Goal: Task Accomplishment & Management: Manage account settings

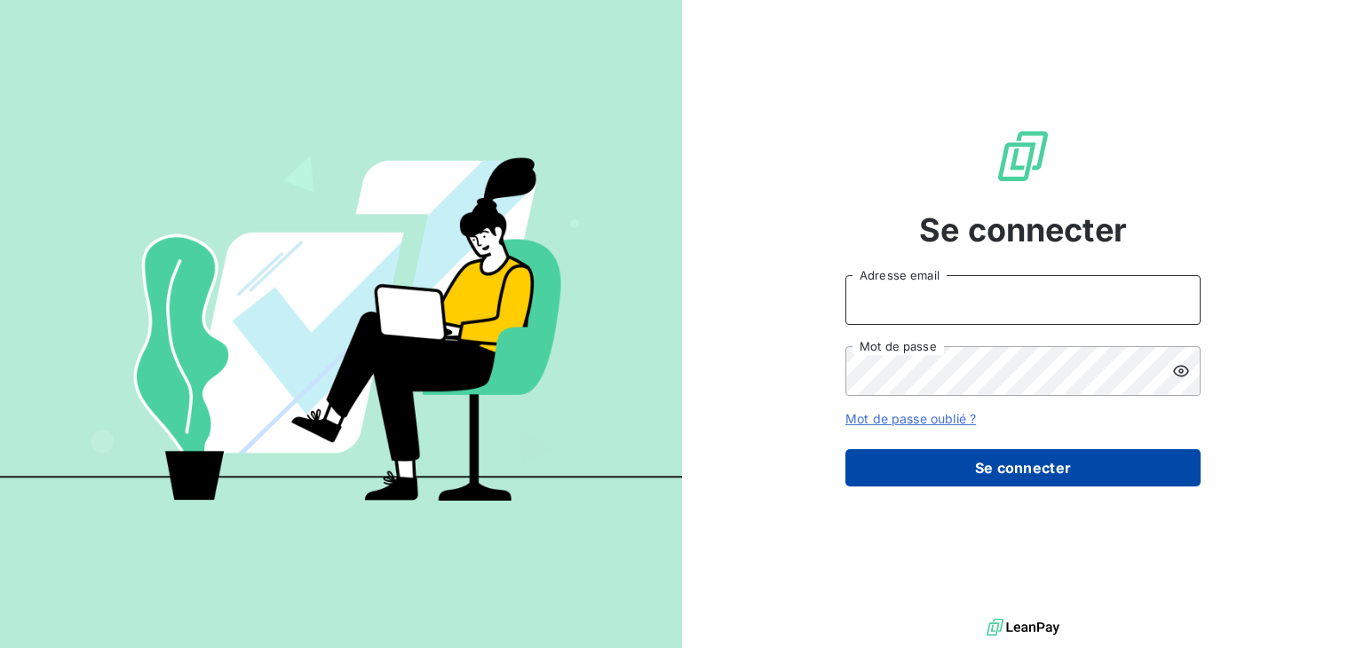
type input "lgfeller@perin.fr"
click at [1030, 467] on button "Se connecter" at bounding box center [1022, 467] width 355 height 37
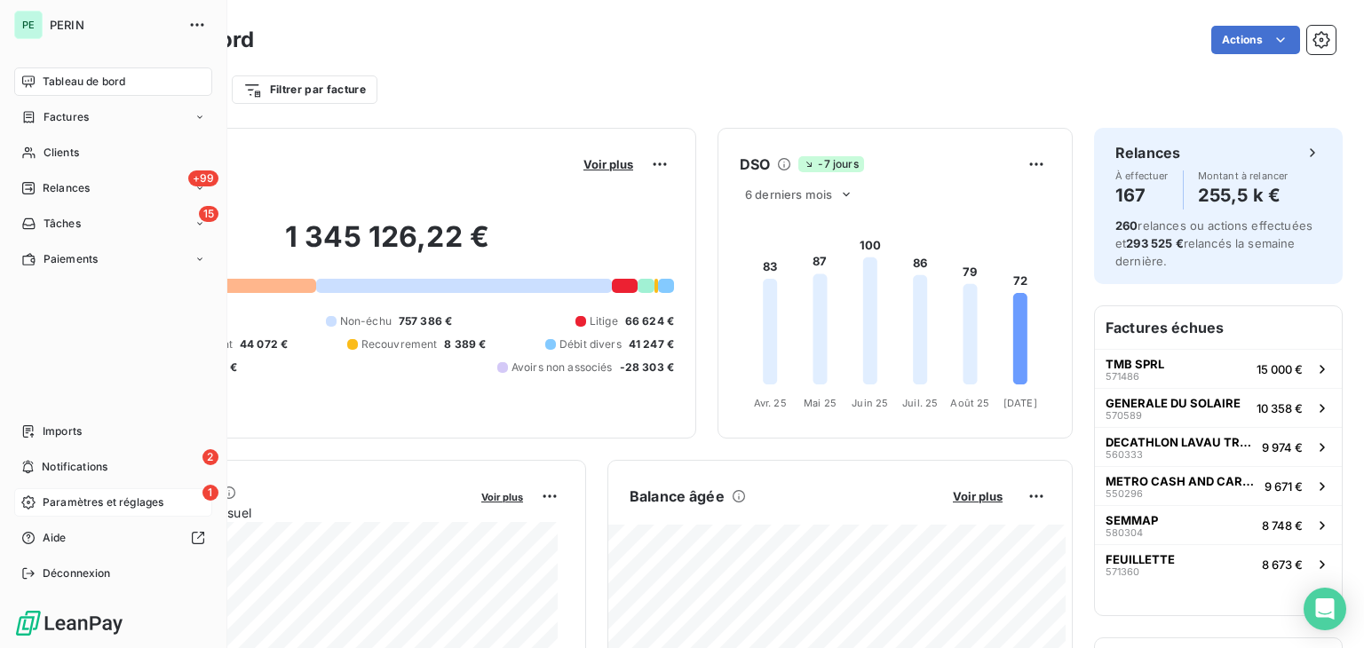
click at [36, 494] on div "1 Paramètres et réglages" at bounding box center [113, 502] width 198 height 28
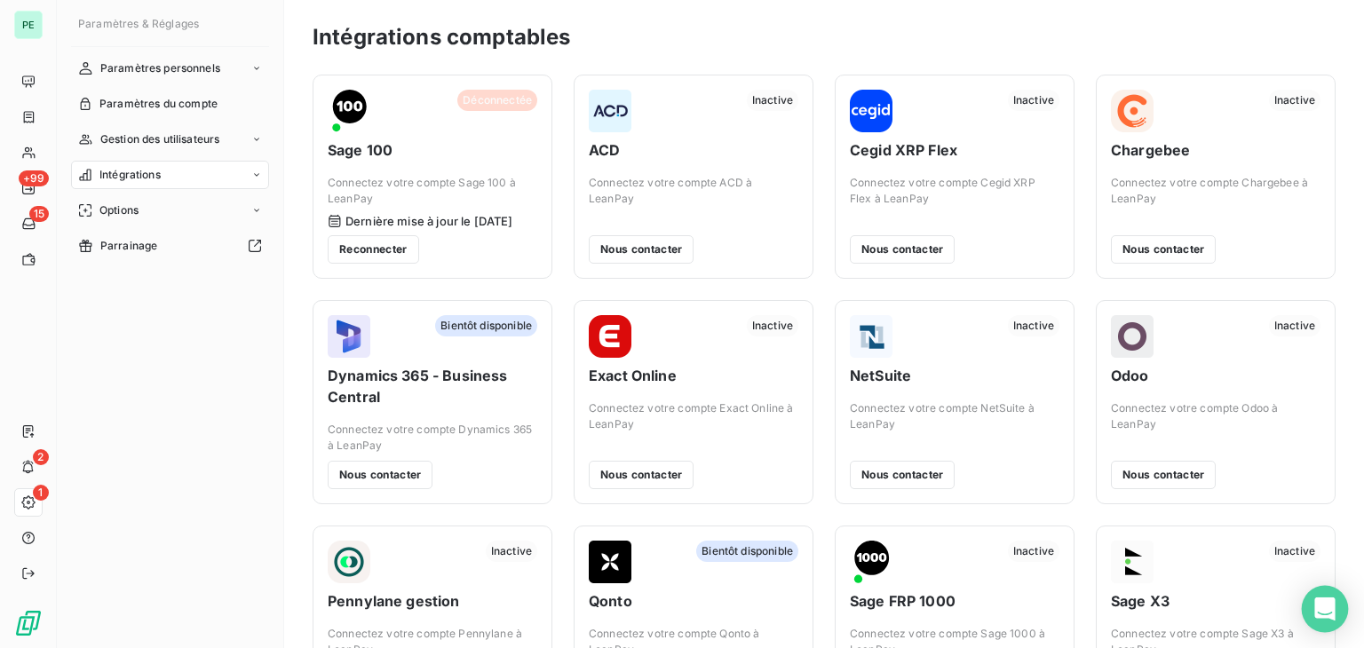
click at [1321, 606] on icon "Open Intercom Messenger" at bounding box center [1324, 609] width 20 height 23
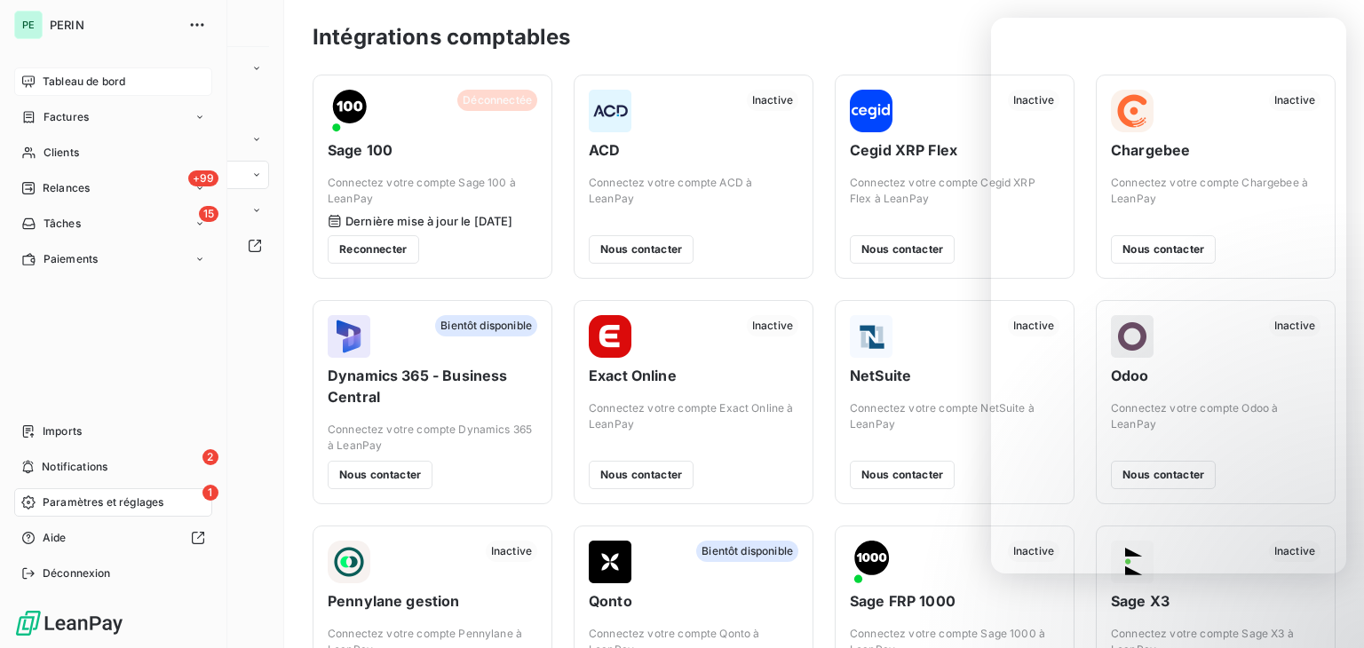
click at [28, 79] on icon at bounding box center [28, 82] width 14 height 14
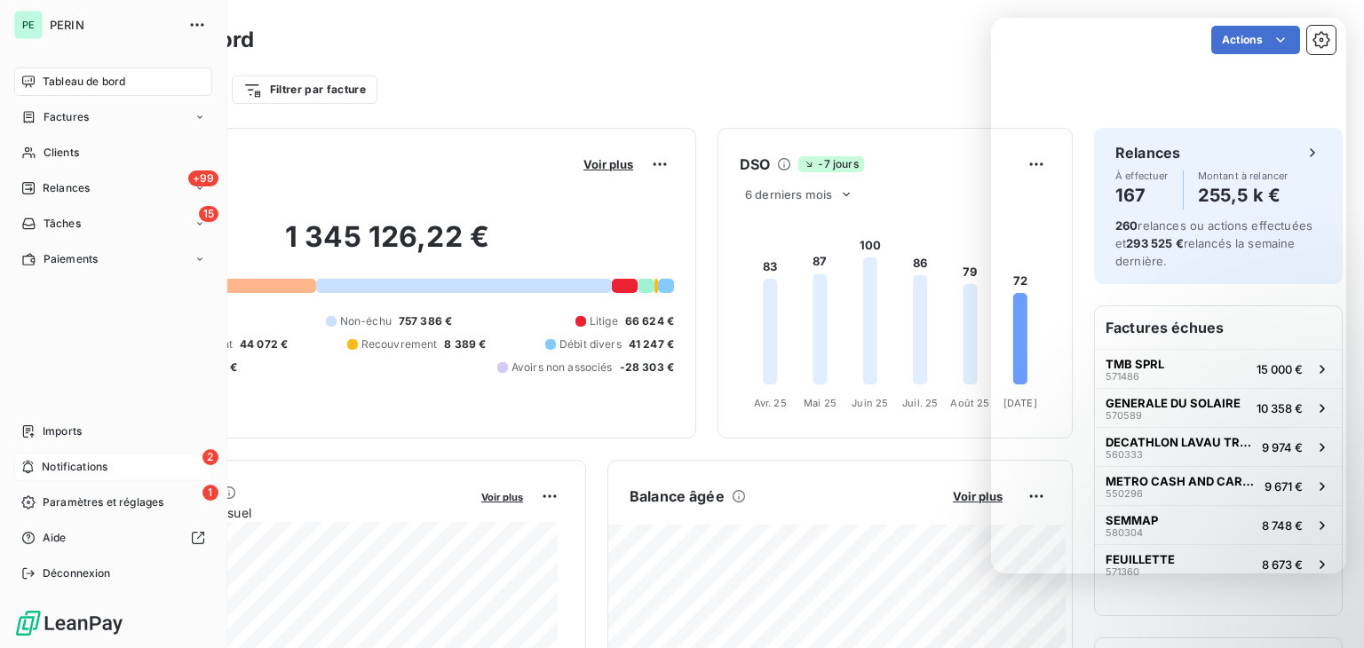
click at [62, 471] on span "Notifications" at bounding box center [75, 467] width 66 height 16
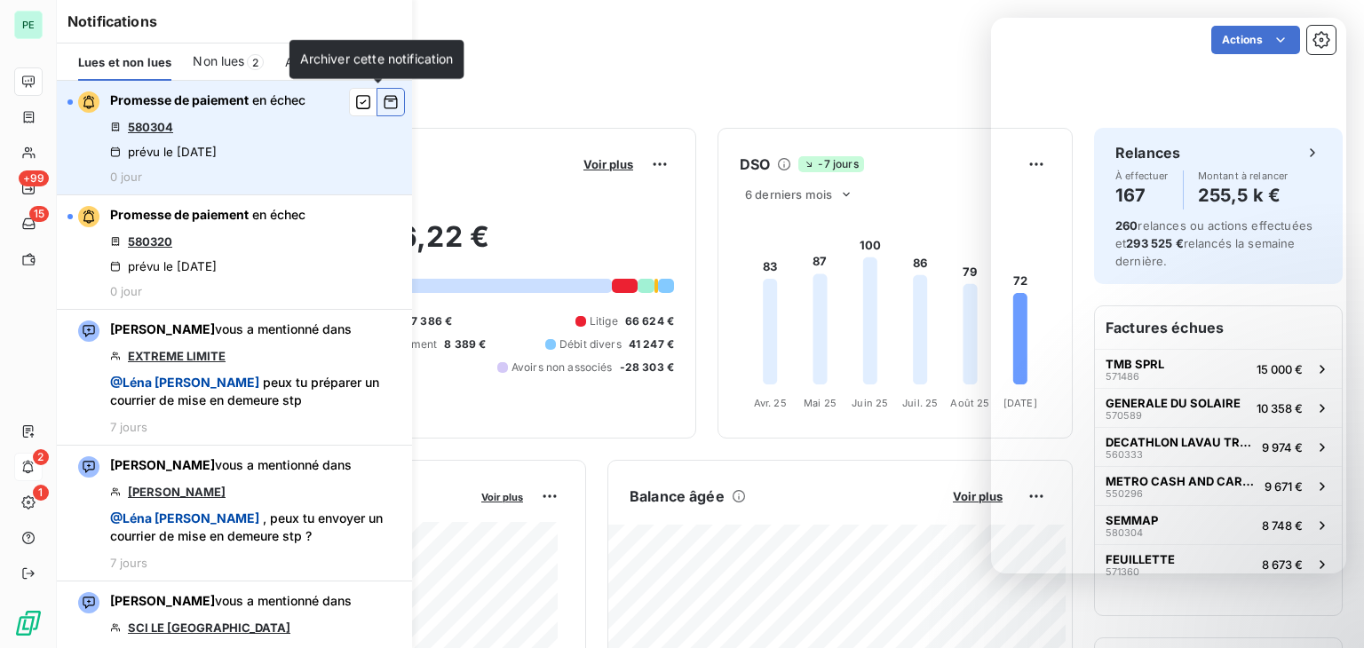
click at [383, 107] on icon "button" at bounding box center [391, 102] width 16 height 18
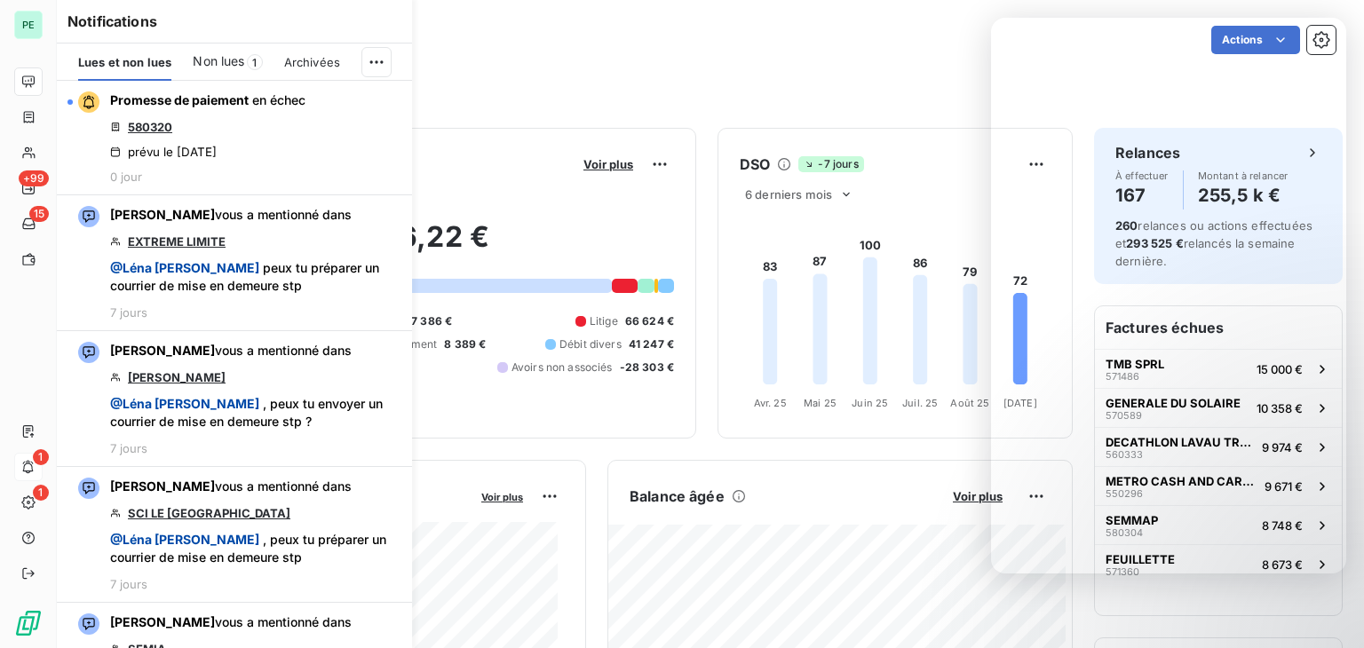
click at [0, 0] on icon "button" at bounding box center [0, 0] width 0 height 0
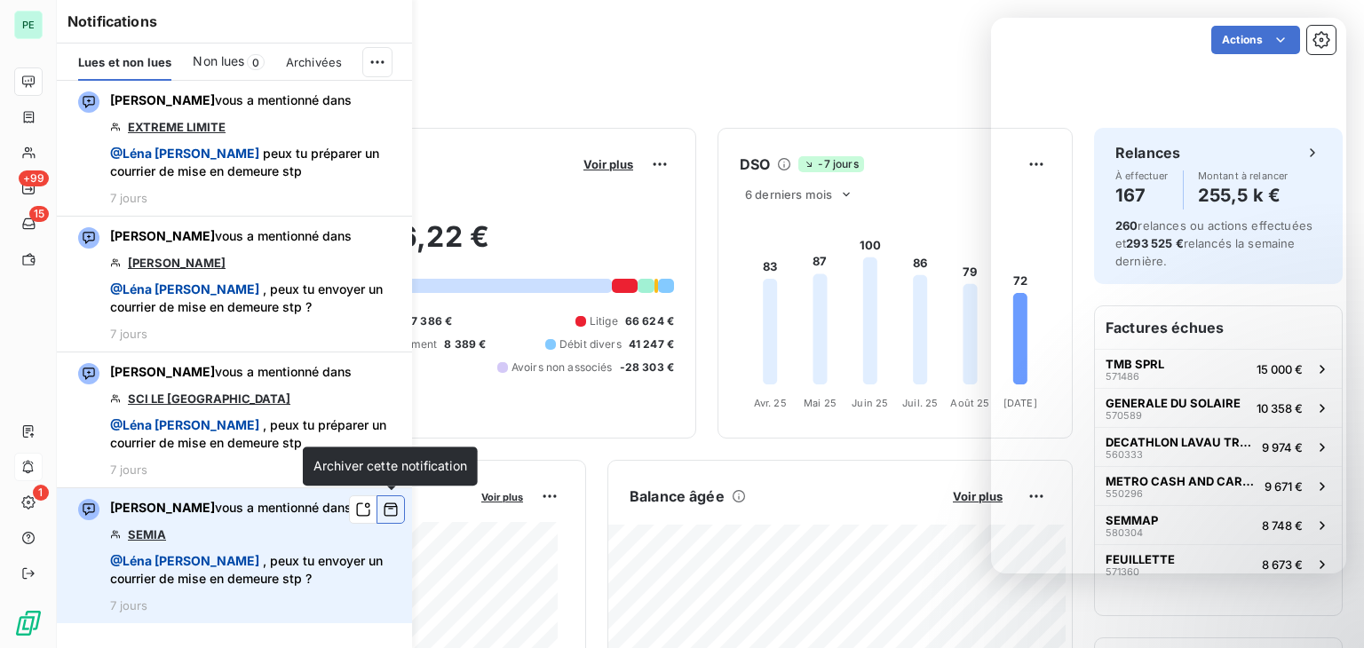
click at [388, 514] on icon "button" at bounding box center [391, 510] width 16 height 18
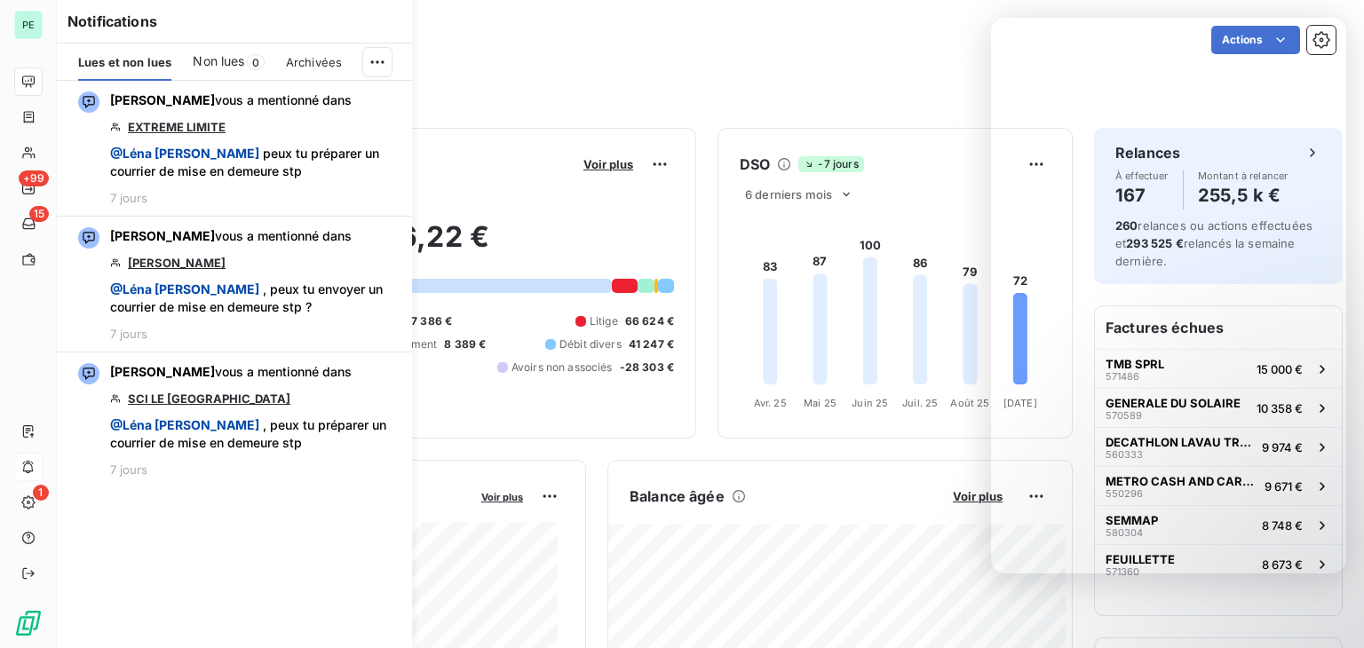
click at [433, 47] on div "Actions" at bounding box center [805, 40] width 1060 height 28
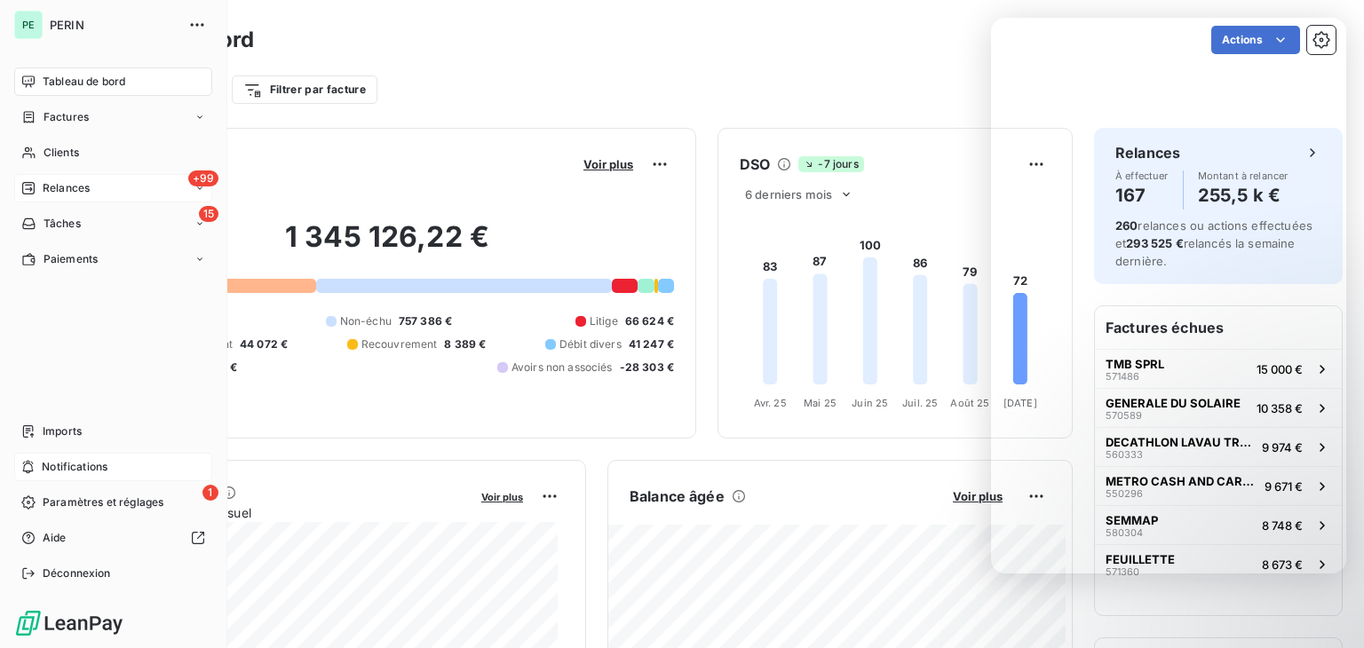
click at [50, 193] on span "Relances" at bounding box center [66, 188] width 47 height 16
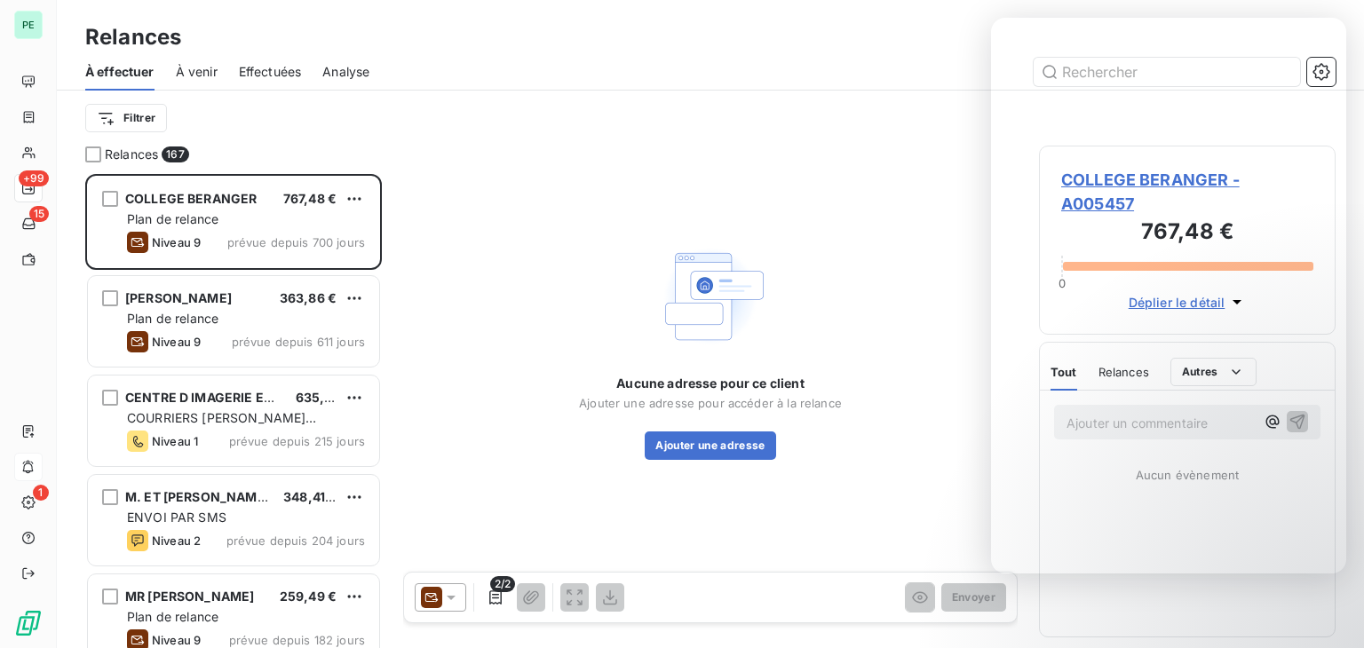
scroll to position [460, 282]
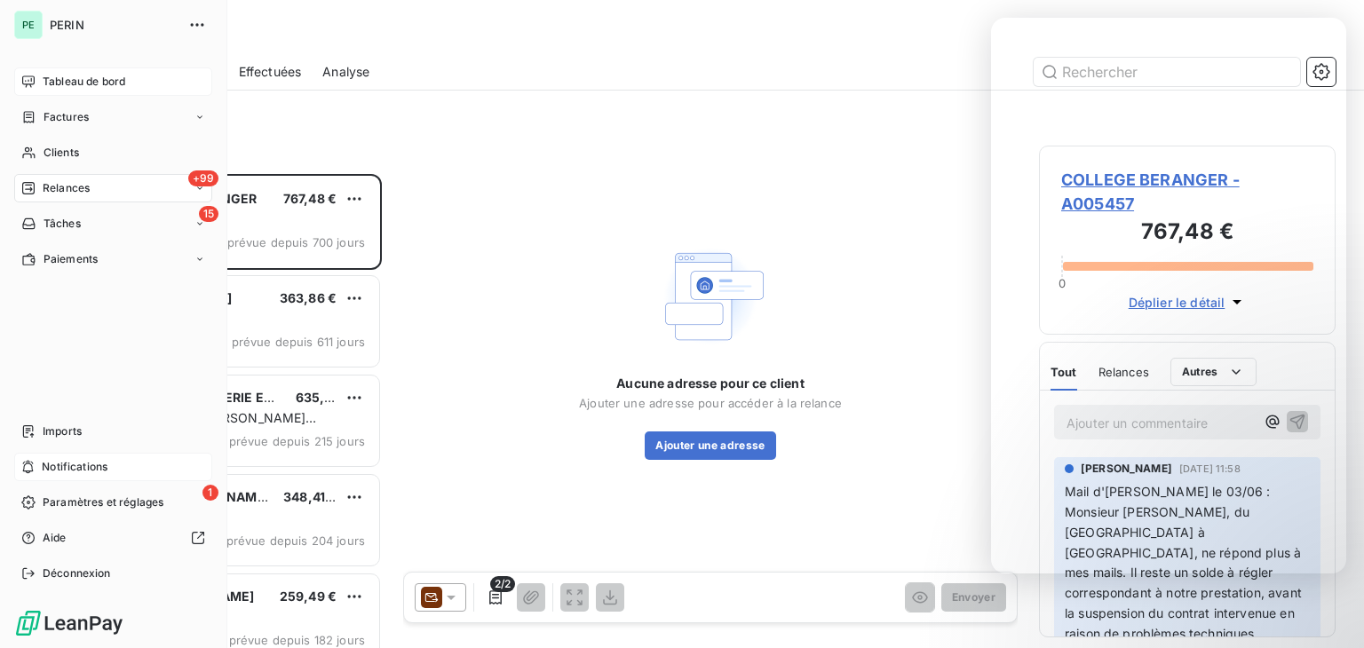
click at [55, 82] on span "Tableau de bord" at bounding box center [84, 82] width 83 height 16
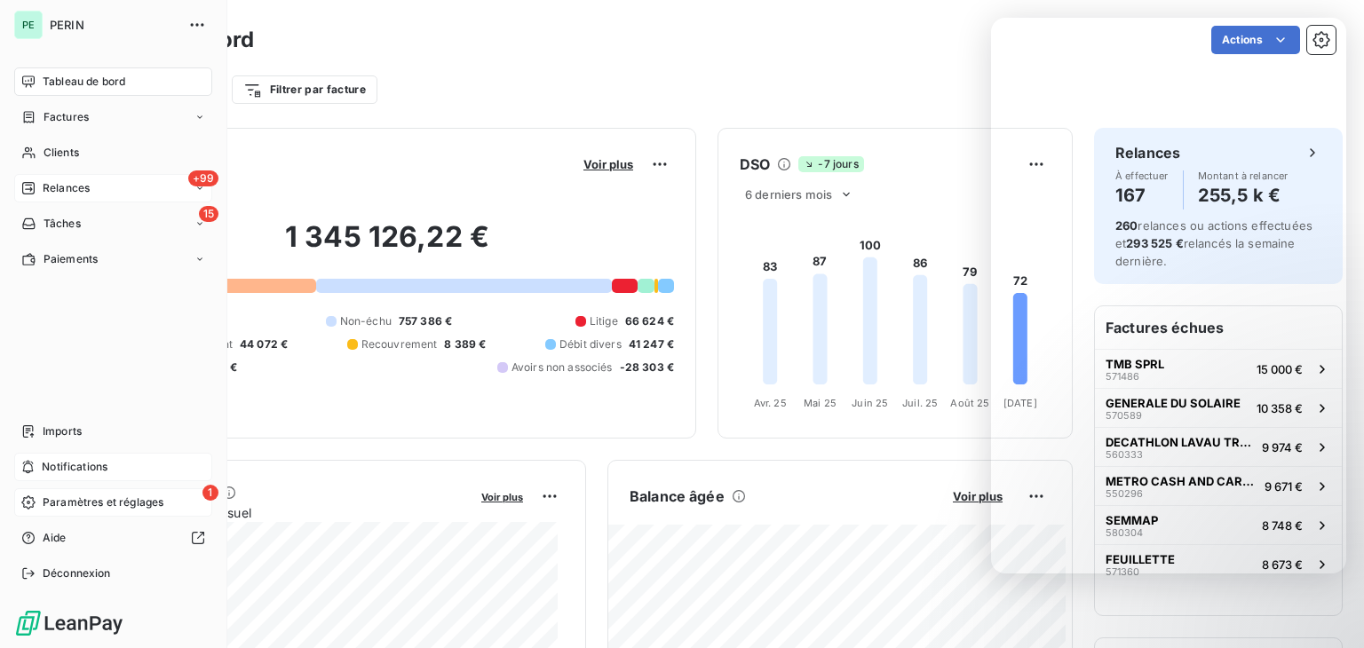
click at [34, 502] on icon at bounding box center [27, 501] width 13 height 13
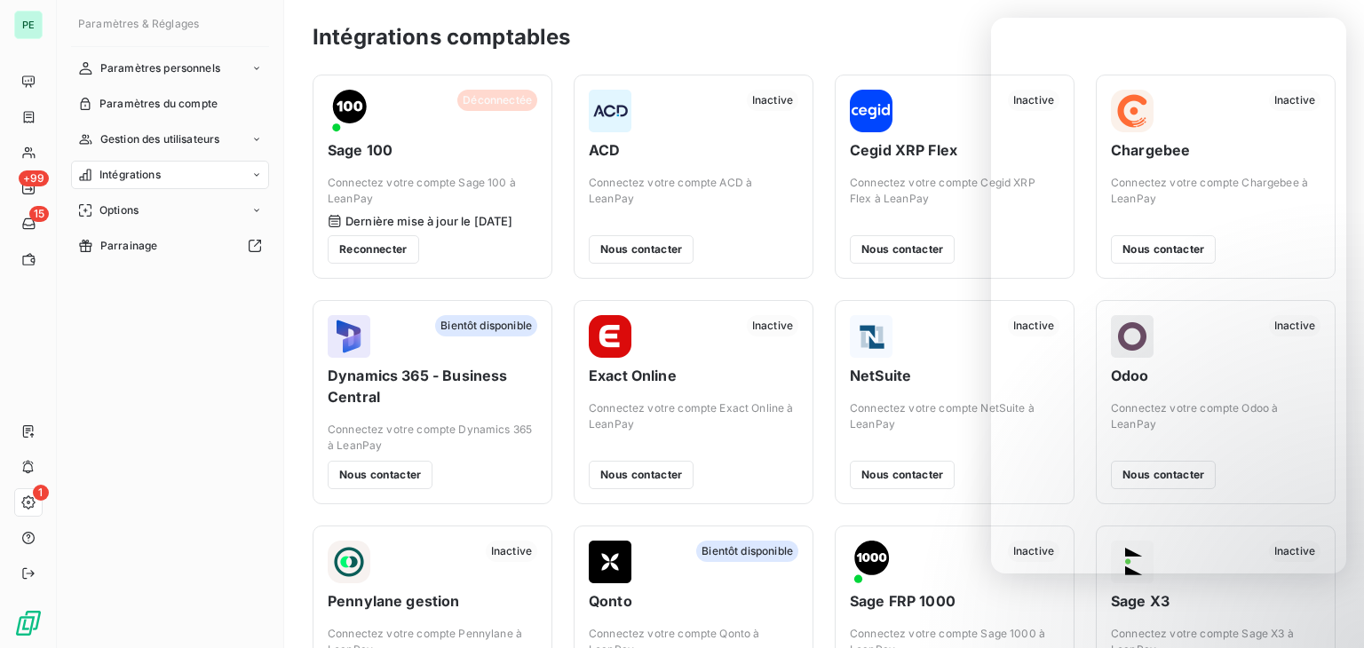
click at [835, 37] on div "Intégrations comptables" at bounding box center [824, 37] width 1023 height 32
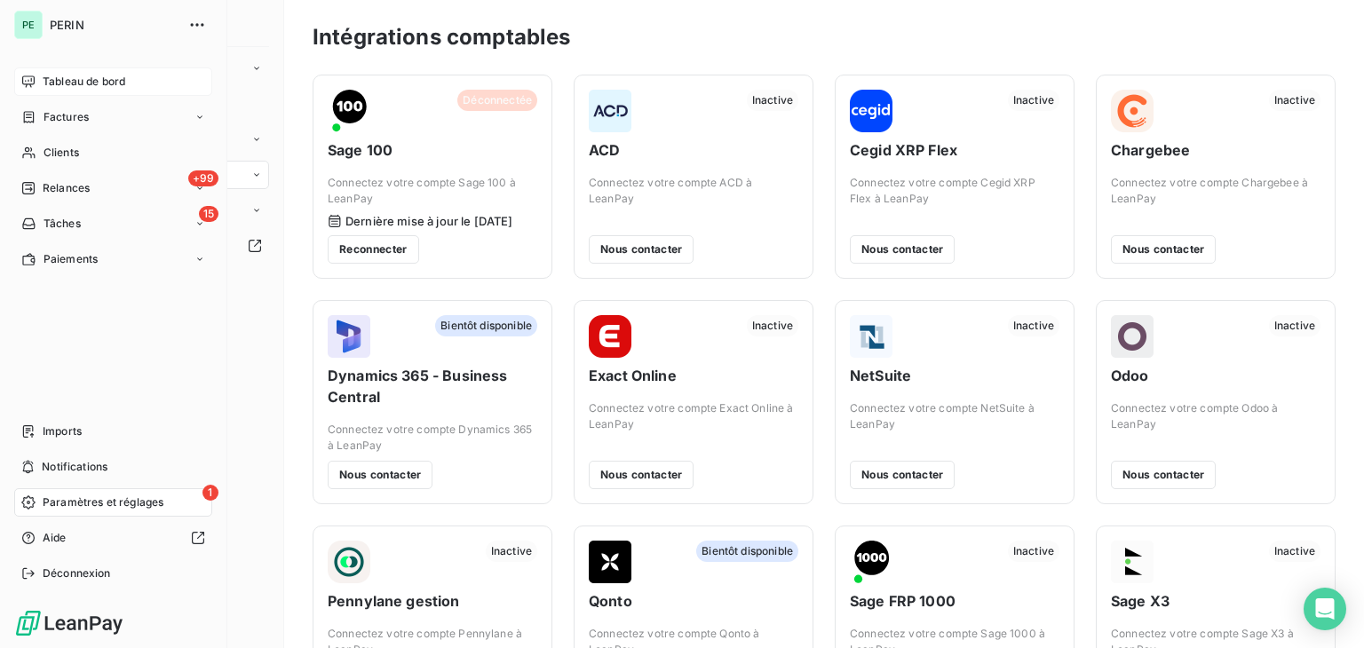
click at [35, 83] on icon at bounding box center [28, 82] width 14 height 14
